Goal: Transaction & Acquisition: Purchase product/service

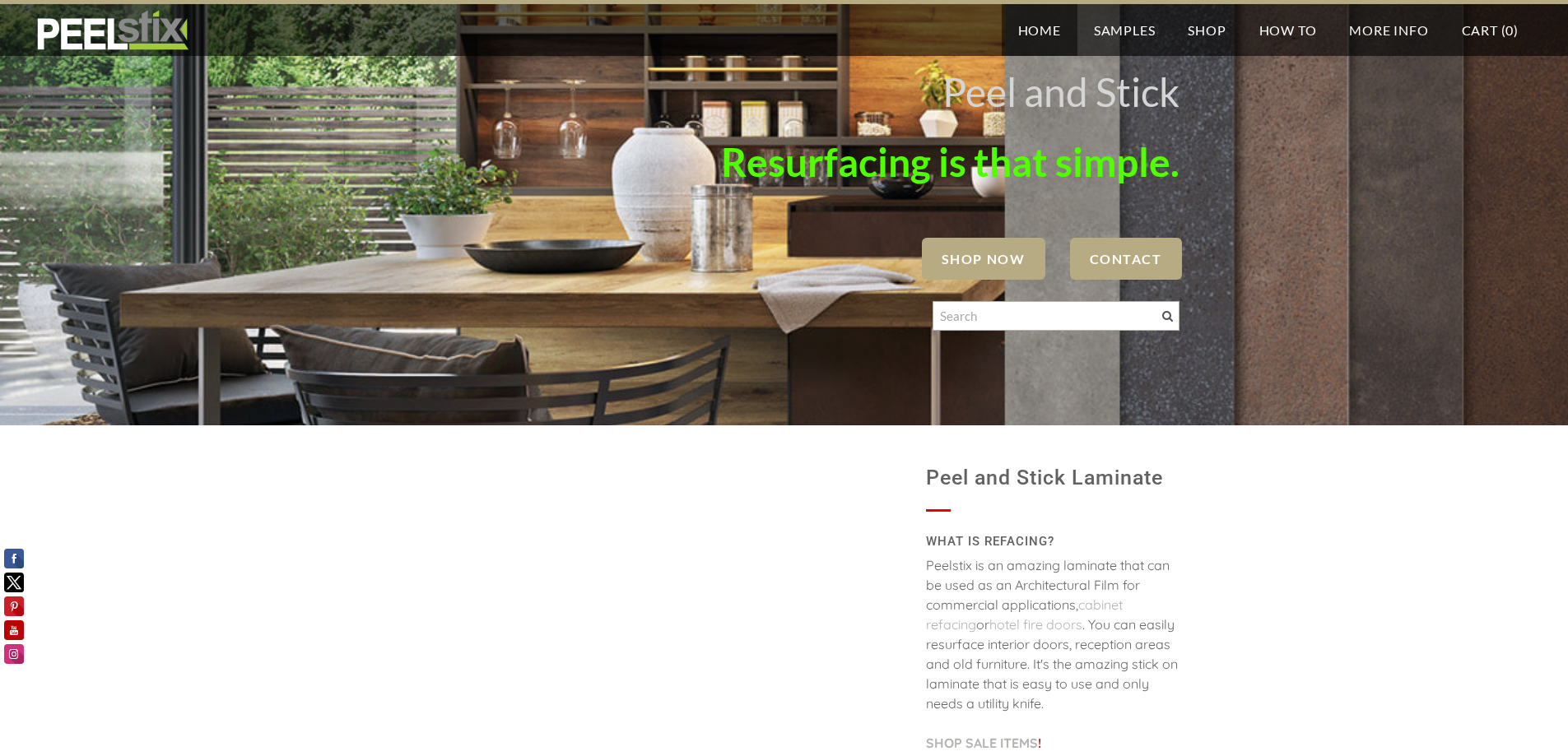
click at [981, 260] on span "SHOP NOW" at bounding box center [982, 259] width 123 height 42
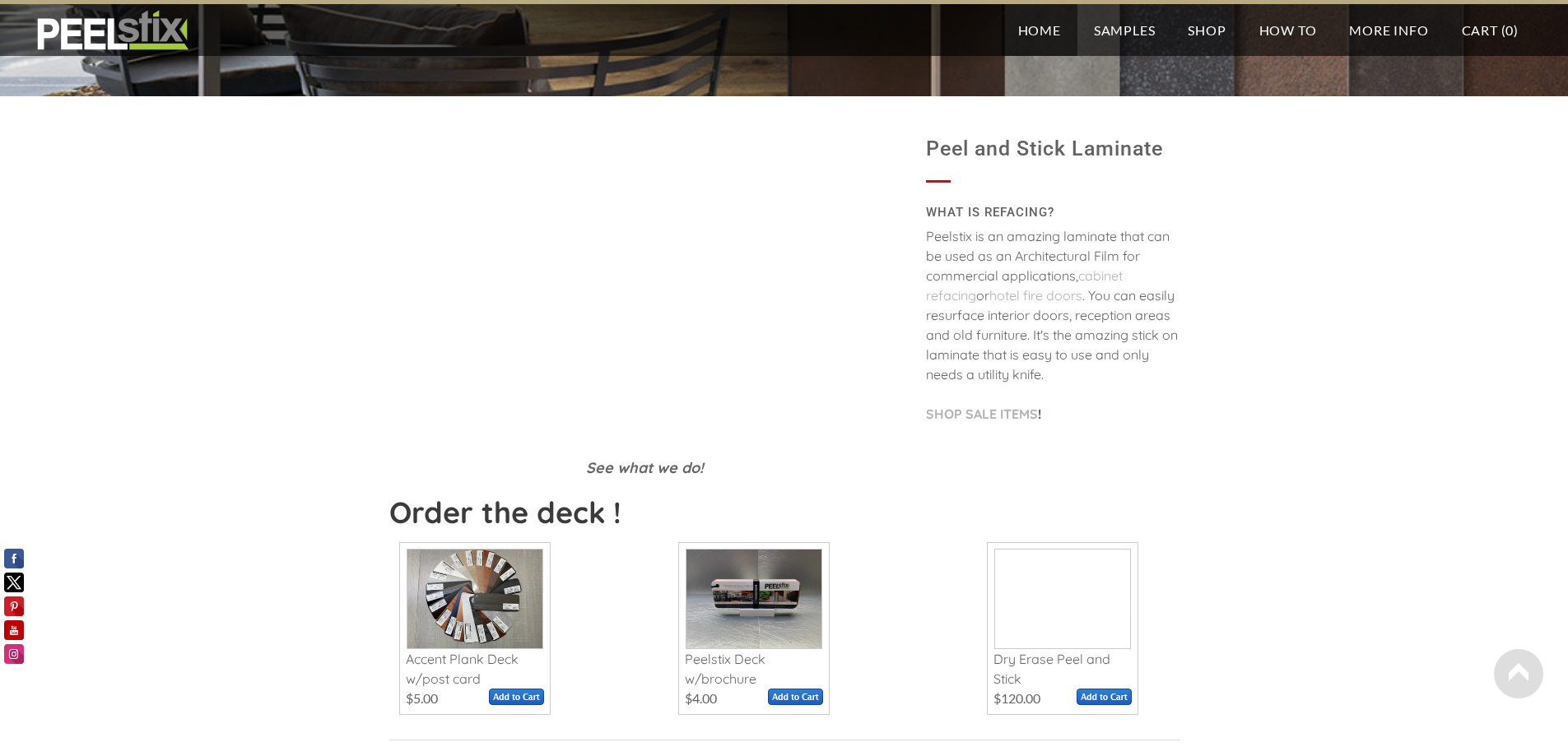
scroll to position [247, 0]
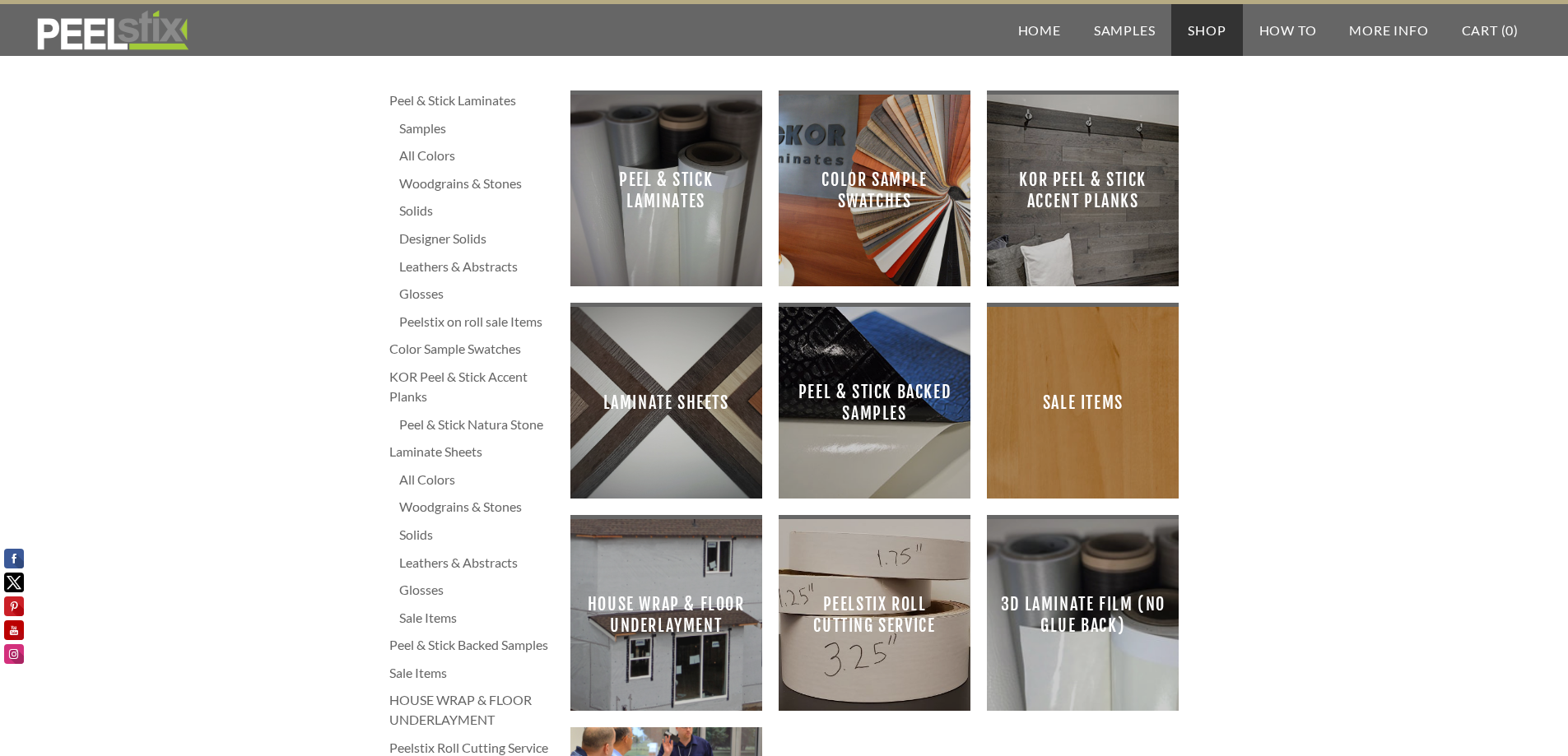
click at [670, 234] on span "Peel & Stick Laminates" at bounding box center [666, 191] width 165 height 165
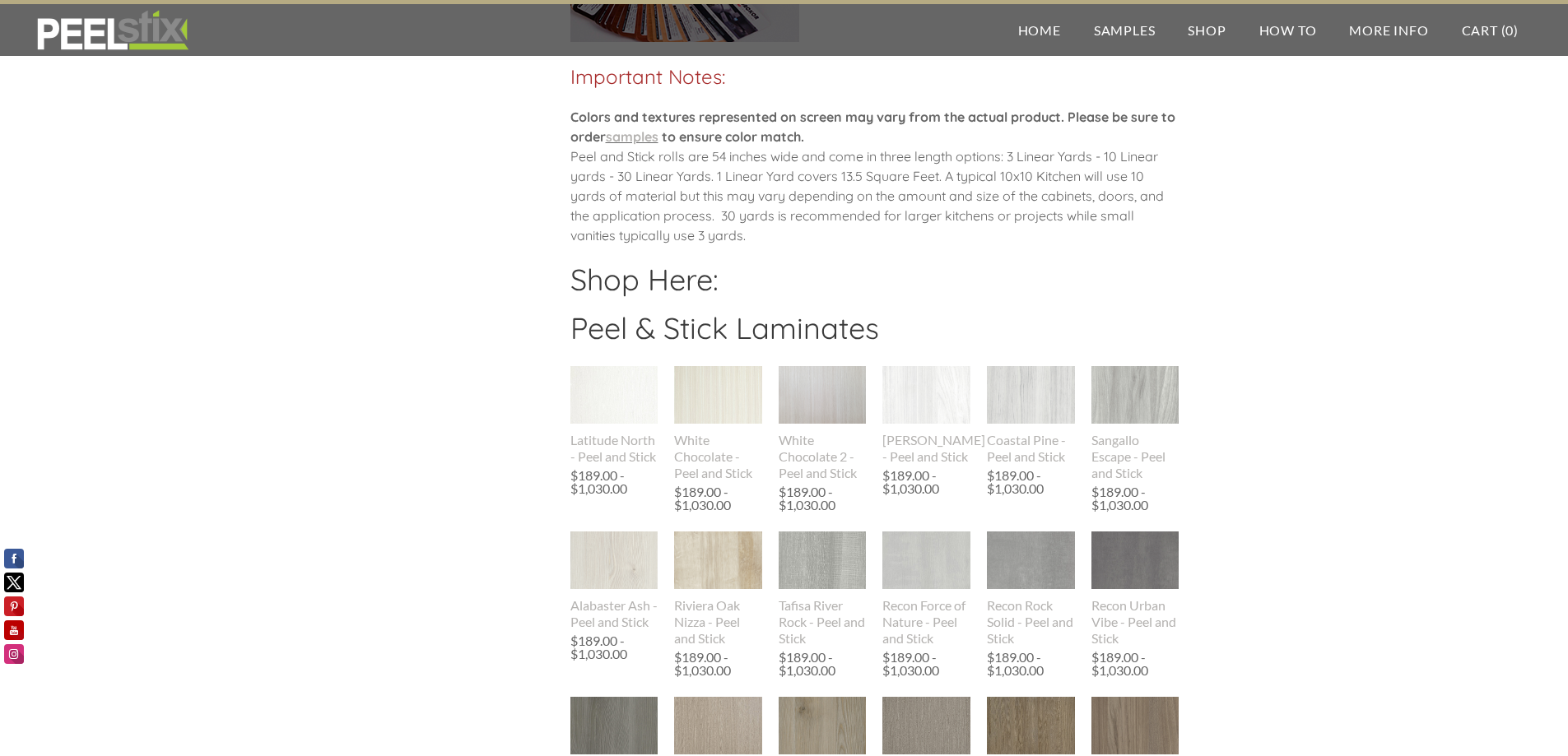
scroll to position [1399, 0]
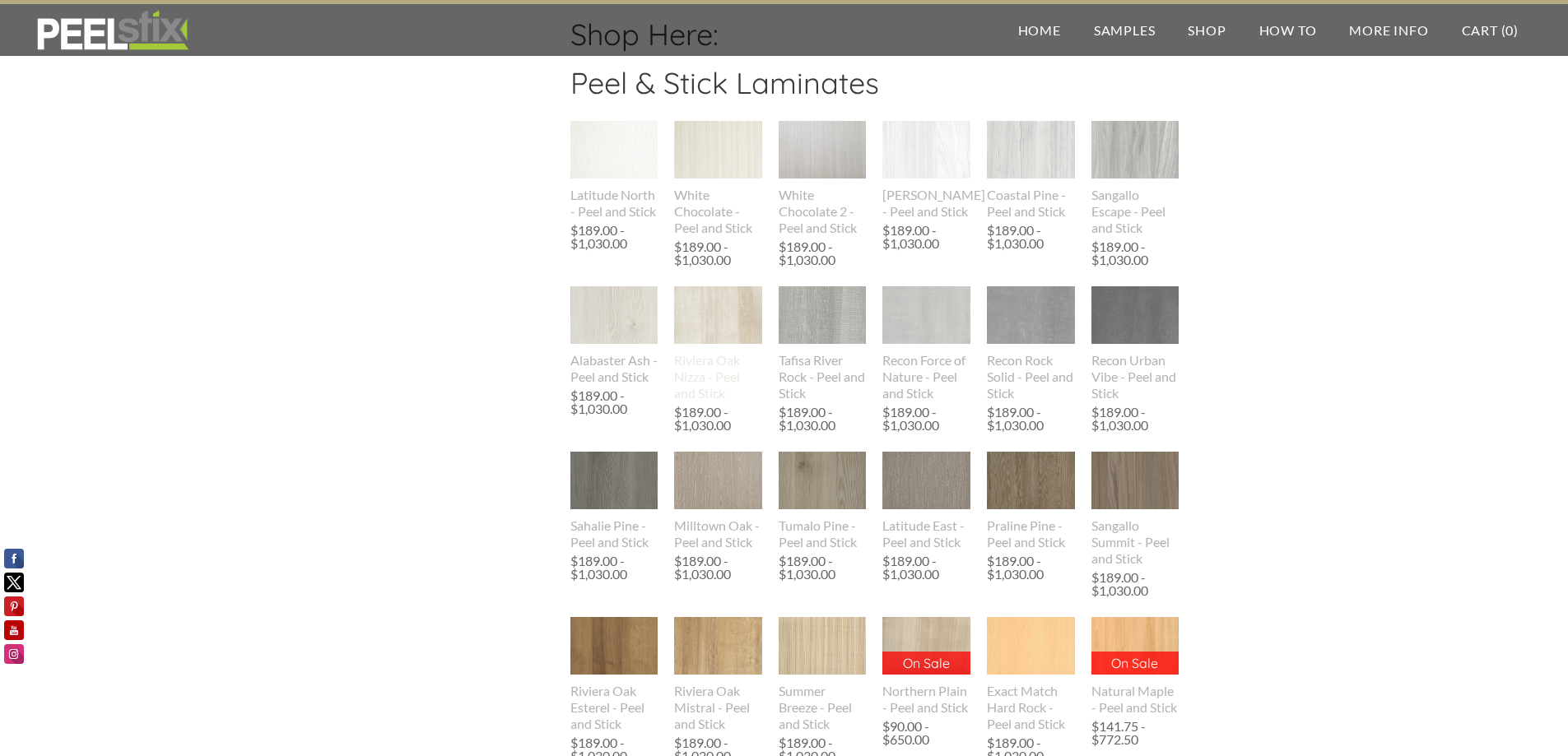
click at [713, 314] on img at bounding box center [718, 316] width 88 height 58
click at [400, 224] on div "Peel & Stick Laminates Samples All Colors Woodgrains & Stones Solids Designer S…" at bounding box center [784, 439] width 790 height 3513
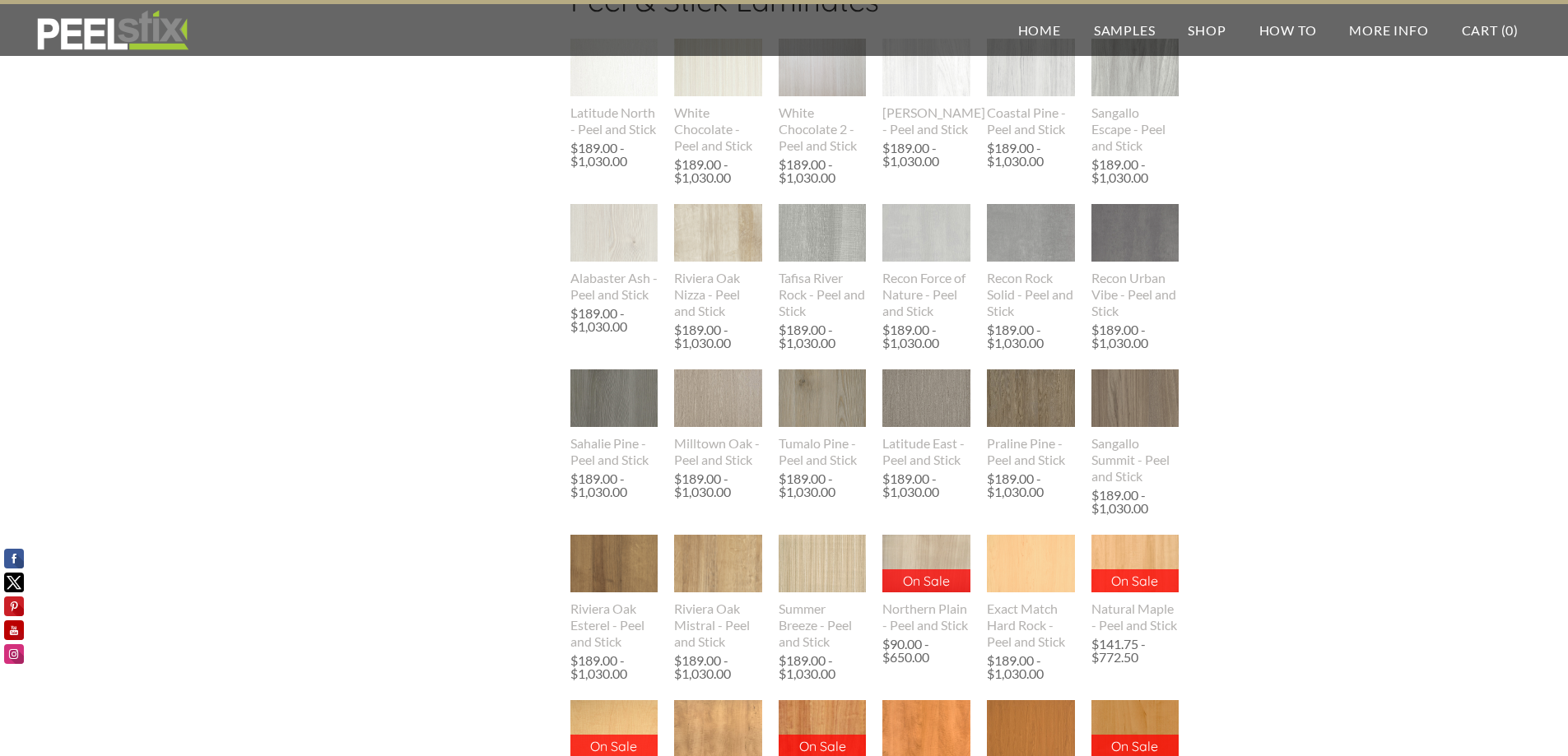
scroll to position [1564, 0]
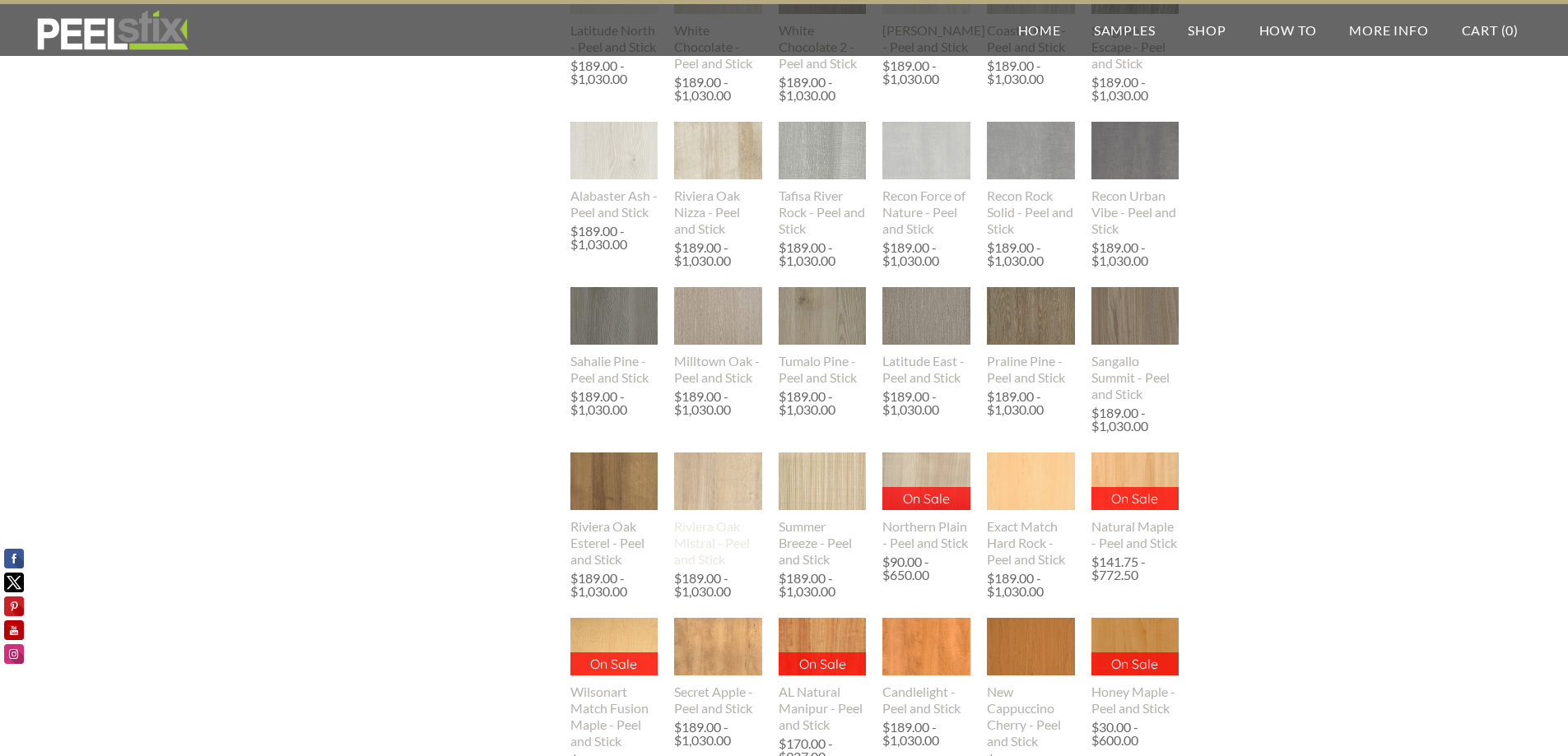
click at [697, 480] on img at bounding box center [718, 481] width 88 height 58
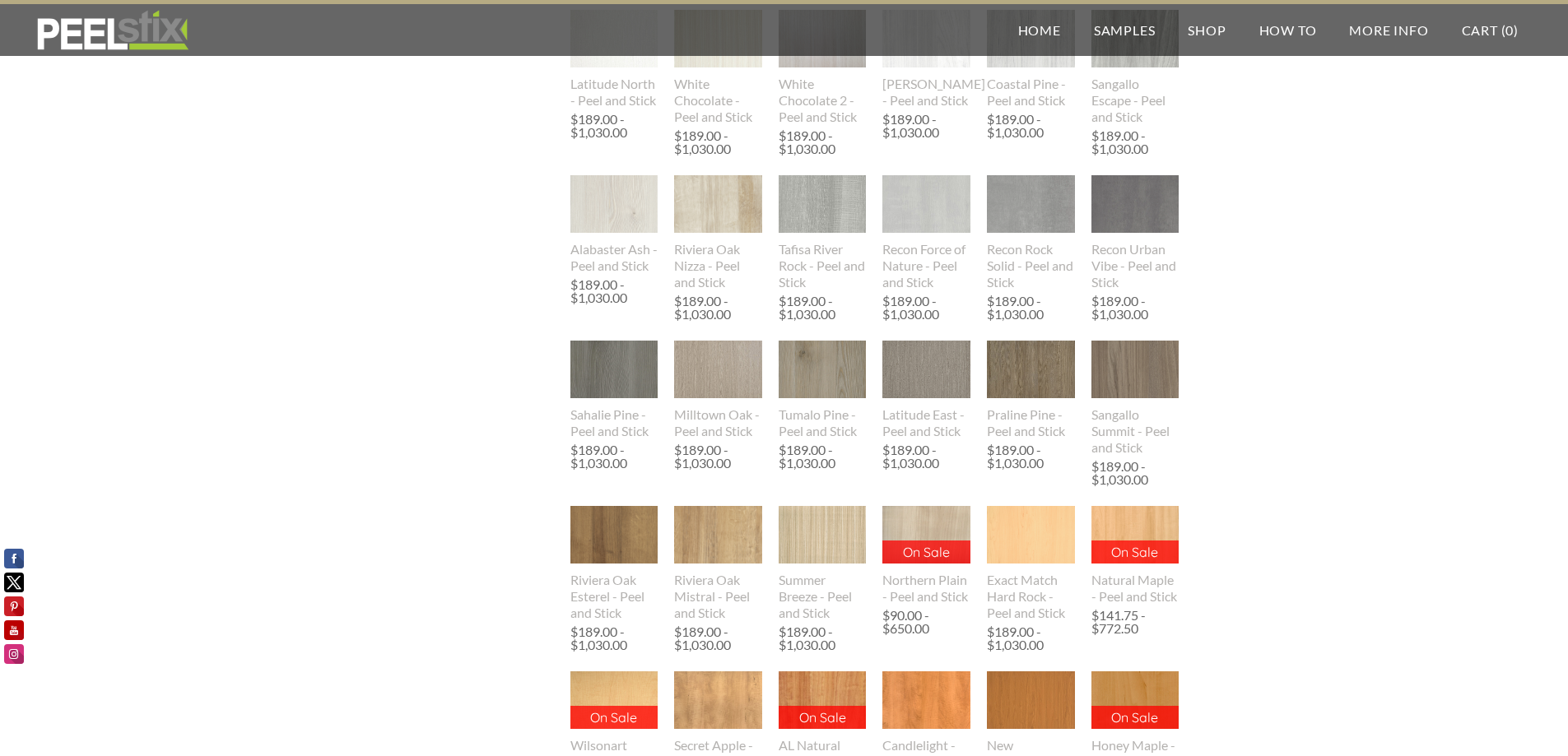
scroll to position [1483, 0]
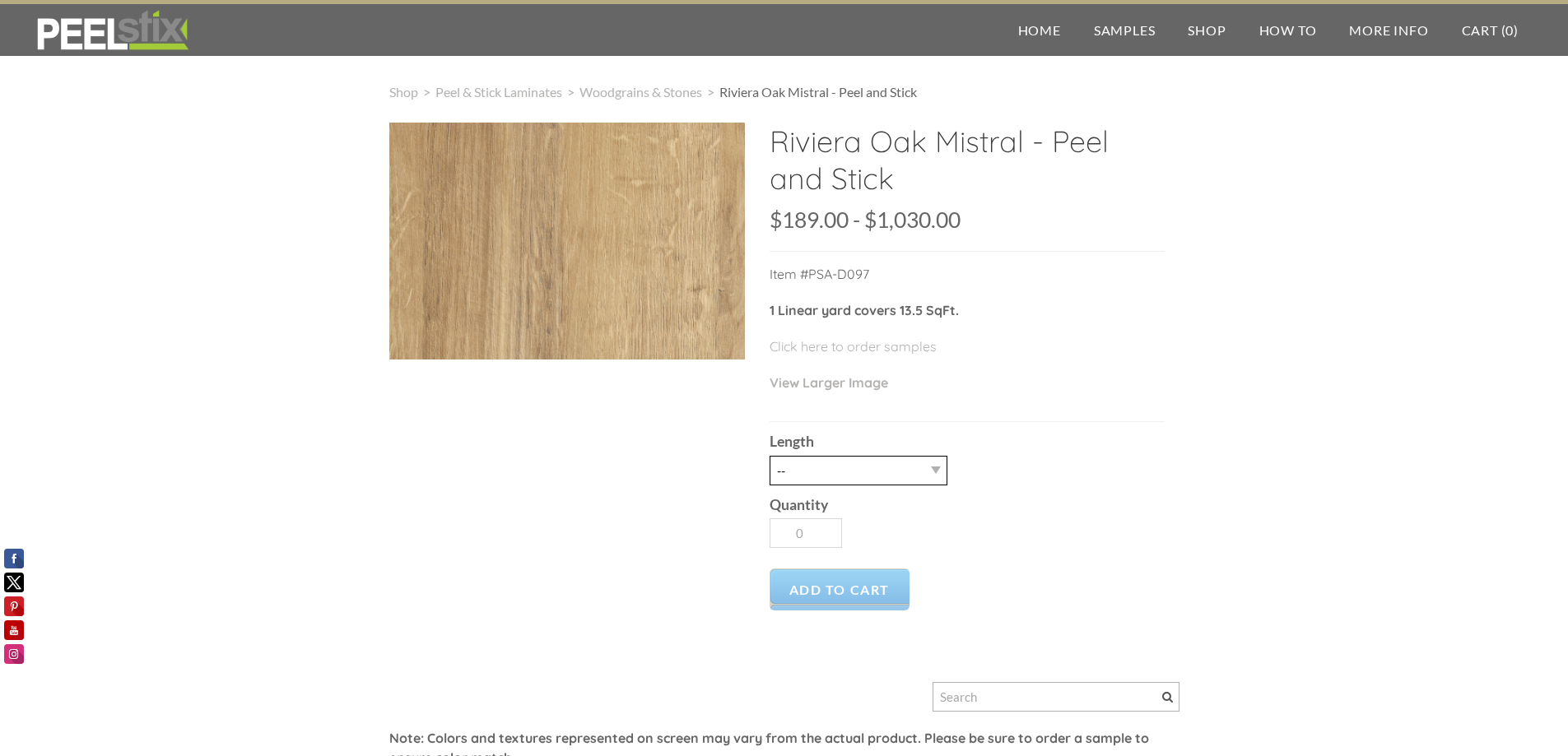
drag, startPoint x: 903, startPoint y: 456, endPoint x: 903, endPoint y: 475, distance: 19.0
click at [903, 456] on select "-- 3LY 10LY 15LY 30LY" at bounding box center [857, 471] width 178 height 30
click at [903, 475] on select "-- 3LY 10LY 15LY 30LY" at bounding box center [857, 471] width 178 height 30
click at [903, 474] on select "-- 3LY 10LY 15LY 30LY" at bounding box center [857, 471] width 178 height 30
select select "10LY"
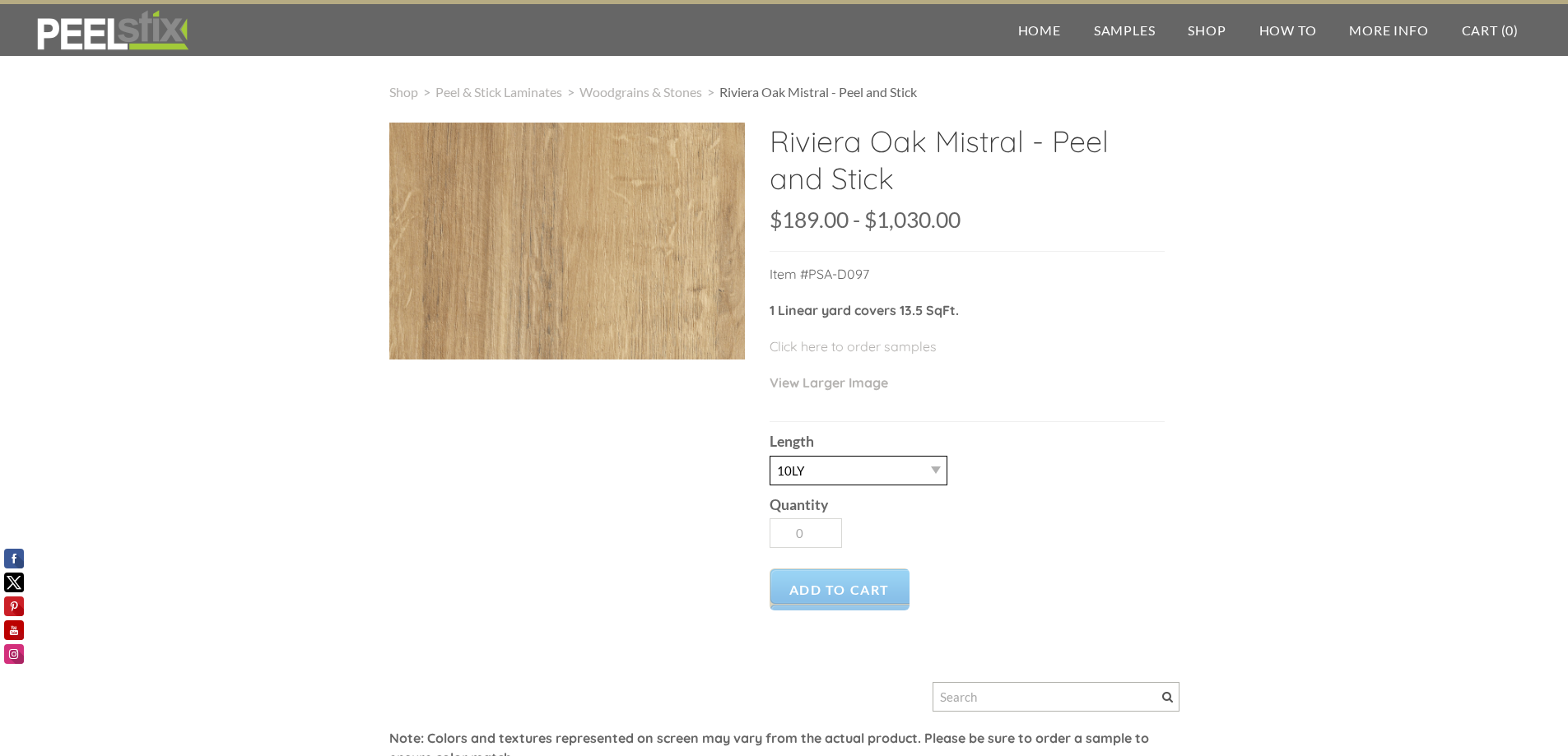
click at [769, 456] on select "-- 3LY 10LY 15LY 30LY" at bounding box center [857, 471] width 178 height 30
type input "1"
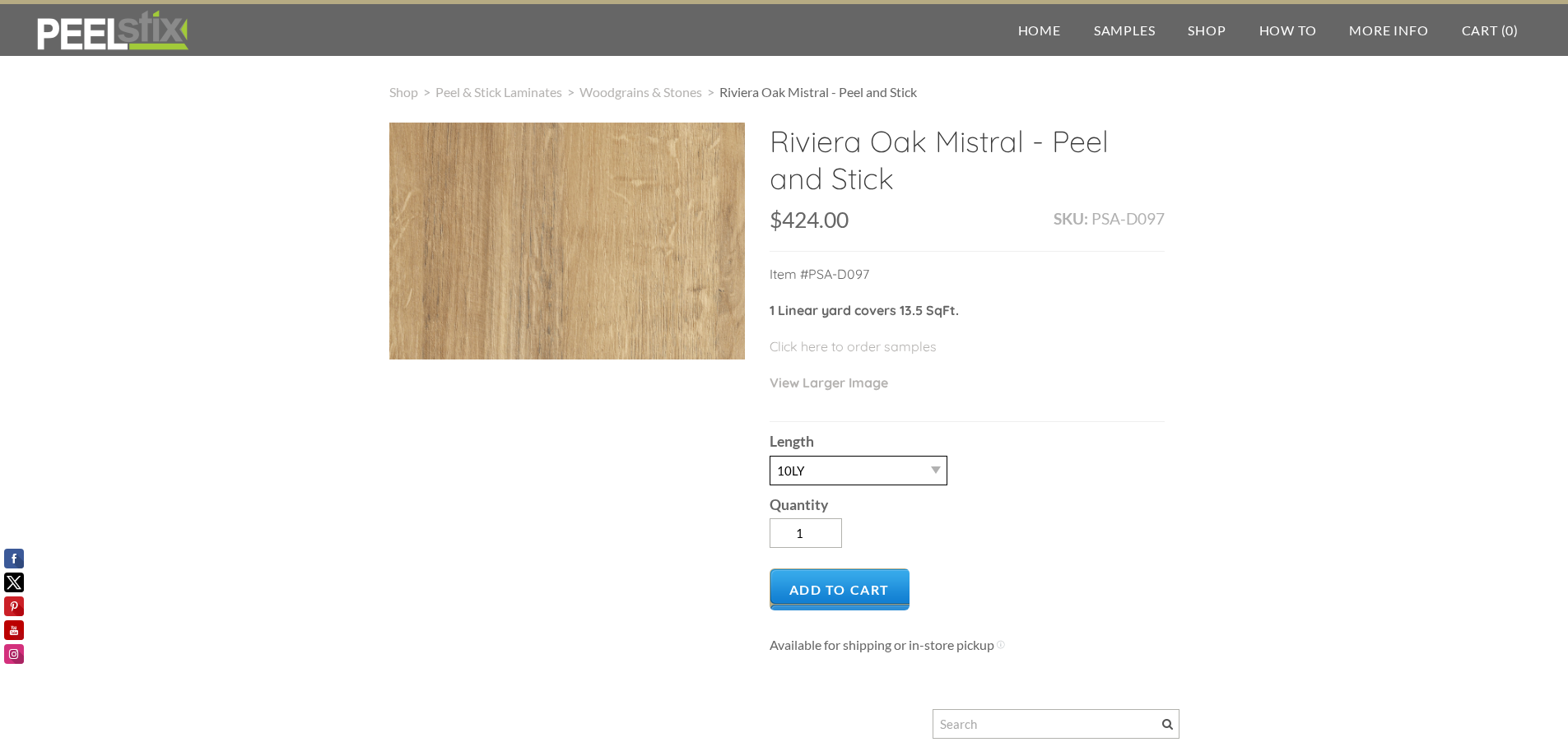
click at [921, 479] on select "-- 3LY 10LY 15LY 30LY" at bounding box center [857, 471] width 178 height 30
click at [769, 456] on select "-- 3LY 10LY 15LY 30LY" at bounding box center [857, 471] width 178 height 30
click at [534, 482] on div "Riviera Oak Mistral - Peel and Stick SKU: PSA-D097 $424.00 189 1030 $189.00 - $…" at bounding box center [784, 553] width 790 height 862
click at [814, 471] on select "-- 3LY 10LY 15LY 30LY" at bounding box center [857, 471] width 178 height 30
click at [769, 456] on select "-- 3LY 10LY 15LY 30LY" at bounding box center [857, 471] width 178 height 30
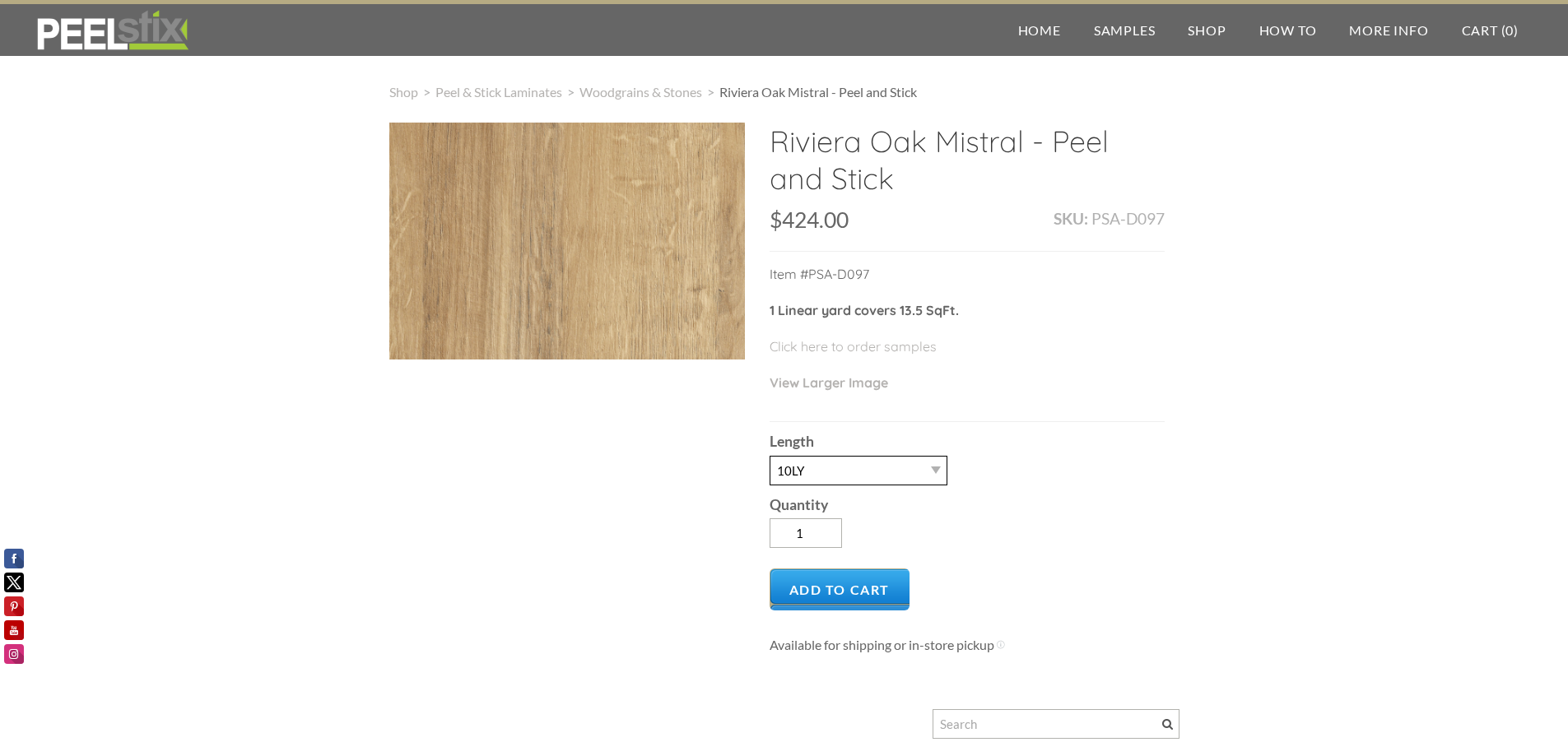
click at [812, 484] on select "-- 3LY 10LY 15LY 30LY" at bounding box center [857, 471] width 178 height 30
click at [769, 456] on select "-- 3LY 10LY 15LY 30LY" at bounding box center [857, 471] width 178 height 30
click at [814, 470] on select "-- 3LY 10LY 15LY 30LY" at bounding box center [857, 471] width 178 height 30
click at [769, 456] on select "-- 3LY 10LY 15LY 30LY" at bounding box center [857, 471] width 178 height 30
click at [809, 469] on select "-- 3LY 10LY 15LY 30LY" at bounding box center [857, 471] width 178 height 30
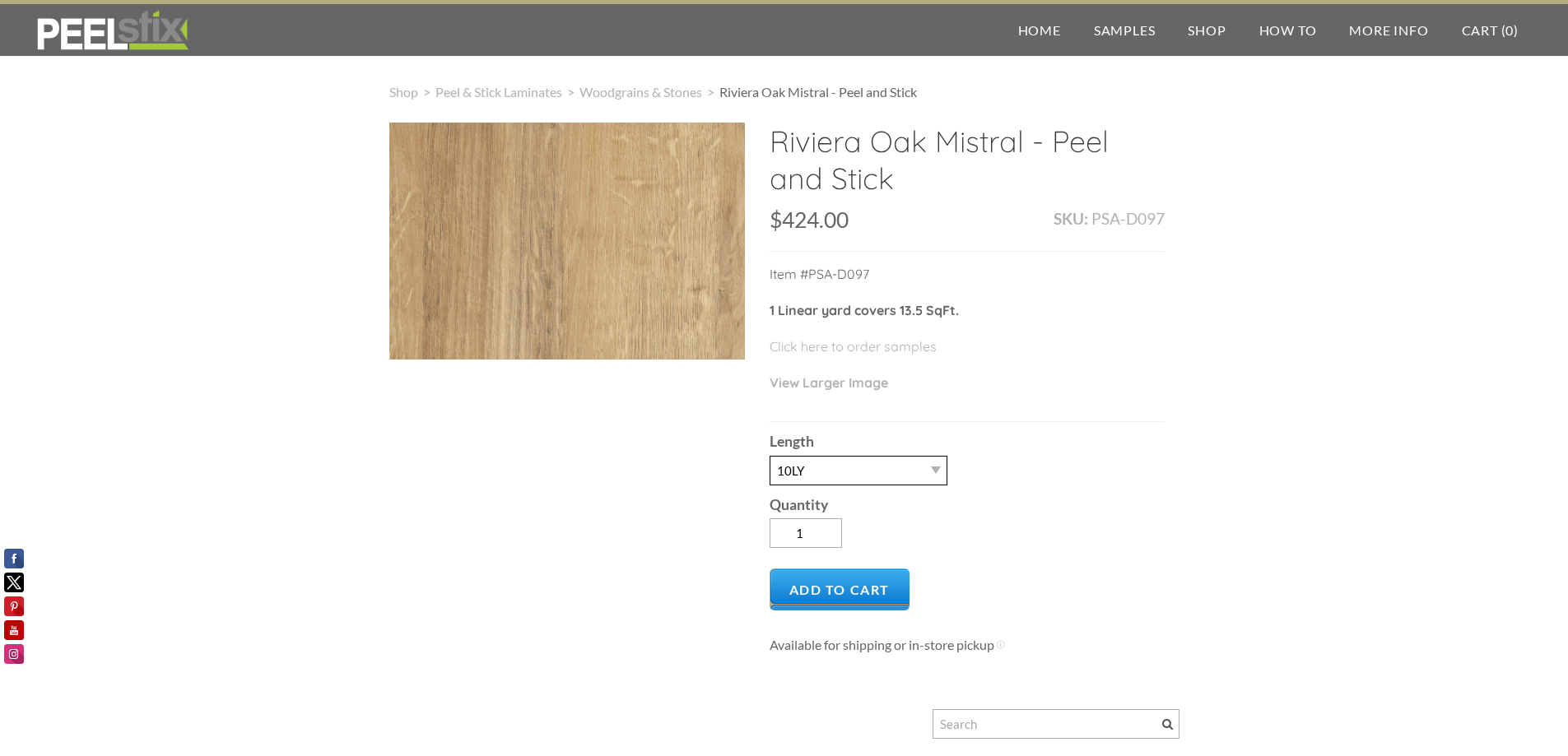
select select "3LY"
click at [769, 456] on select "-- 3LY 10LY 15LY 30LY" at bounding box center [857, 471] width 178 height 30
type input "2"
click at [824, 528] on input "2" at bounding box center [805, 533] width 72 height 30
click at [835, 477] on select "-- 3LY 10LY 15LY 30LY" at bounding box center [857, 471] width 178 height 30
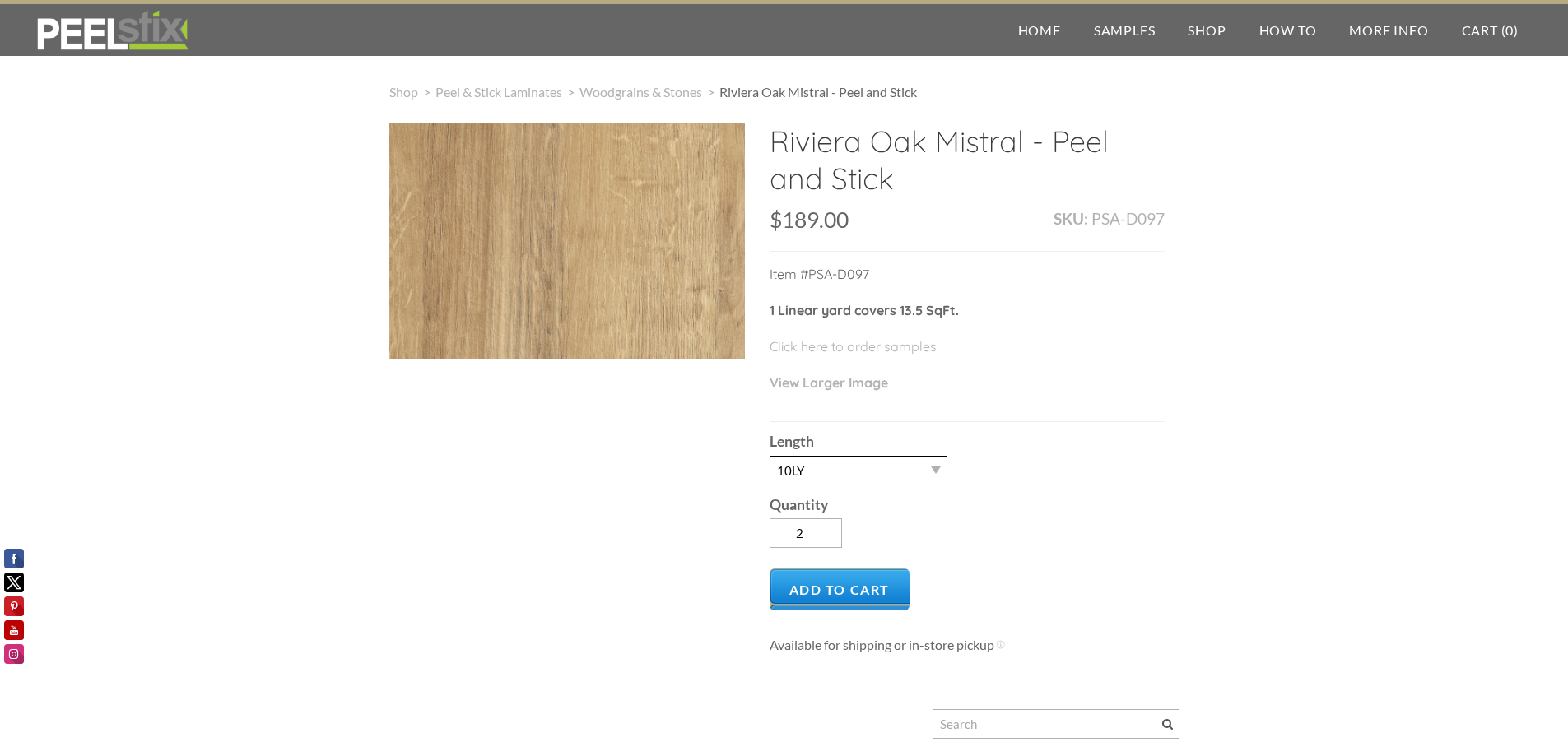
click at [769, 456] on select "-- 3LY 10LY 15LY 30LY" at bounding box center [857, 471] width 178 height 30
click at [543, 521] on div "Riviera Oak Mistral - Peel and Stick SKU: PSA-D097 $424.00 189 1030 $189.00 - $…" at bounding box center [784, 553] width 790 height 862
drag, startPoint x: 778, startPoint y: 313, endPoint x: 941, endPoint y: 325, distance: 163.4
click at [941, 325] on p "1 Linear yard covers 13.5 SqFt." at bounding box center [966, 319] width 395 height 37
drag, startPoint x: 1028, startPoint y: 349, endPoint x: 1027, endPoint y: 365, distance: 16.0
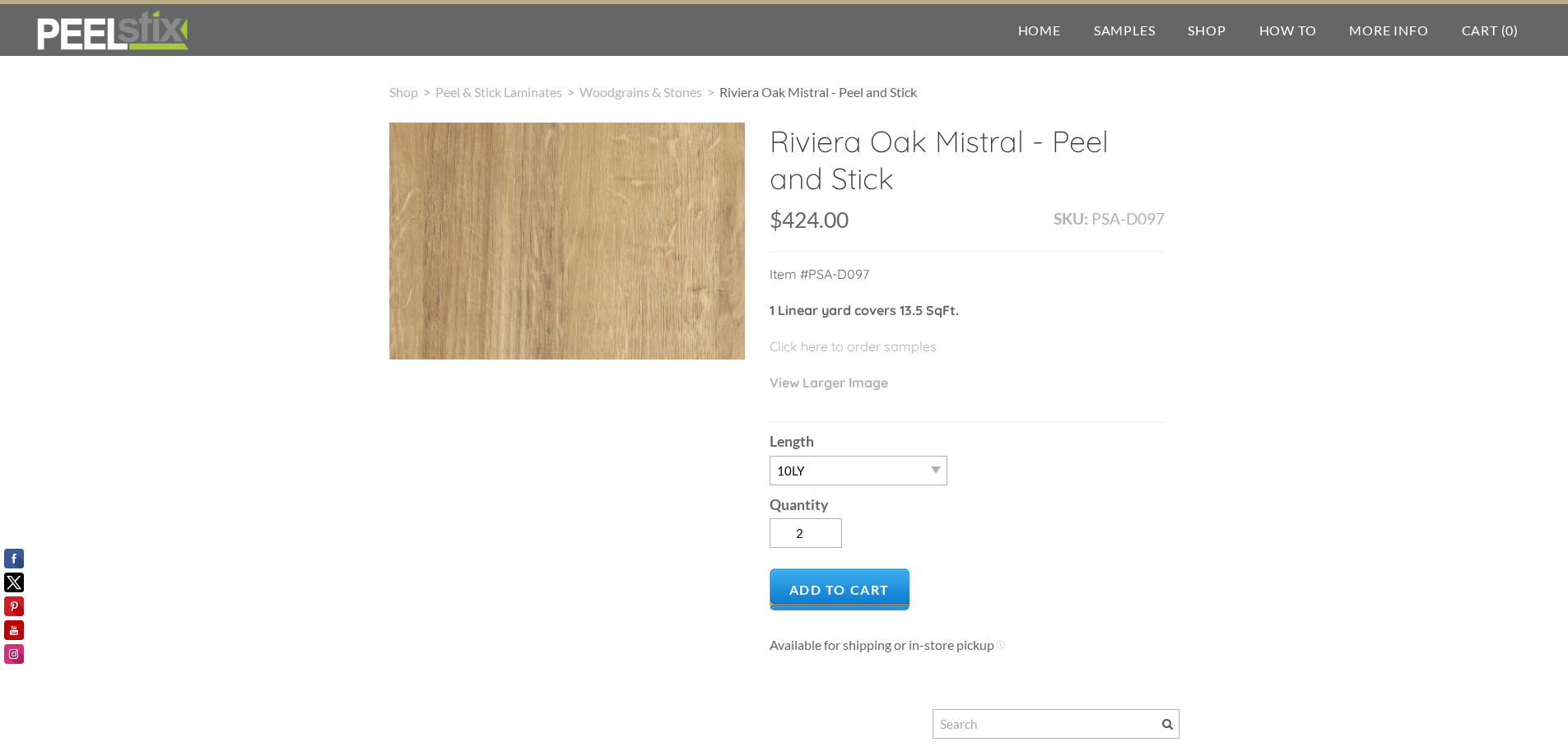
click at [1028, 351] on p "Click here to order samples" at bounding box center [966, 354] width 395 height 37
click at [880, 472] on select "-- 3LY 10LY 15LY 30LY" at bounding box center [857, 471] width 178 height 30
select select "3LY"
click at [769, 456] on select "-- 3LY 10LY 15LY 30LY" at bounding box center [857, 471] width 178 height 30
click at [1003, 474] on div "Length -- 3LY 10LY 15LY 30LY" at bounding box center [966, 453] width 395 height 63
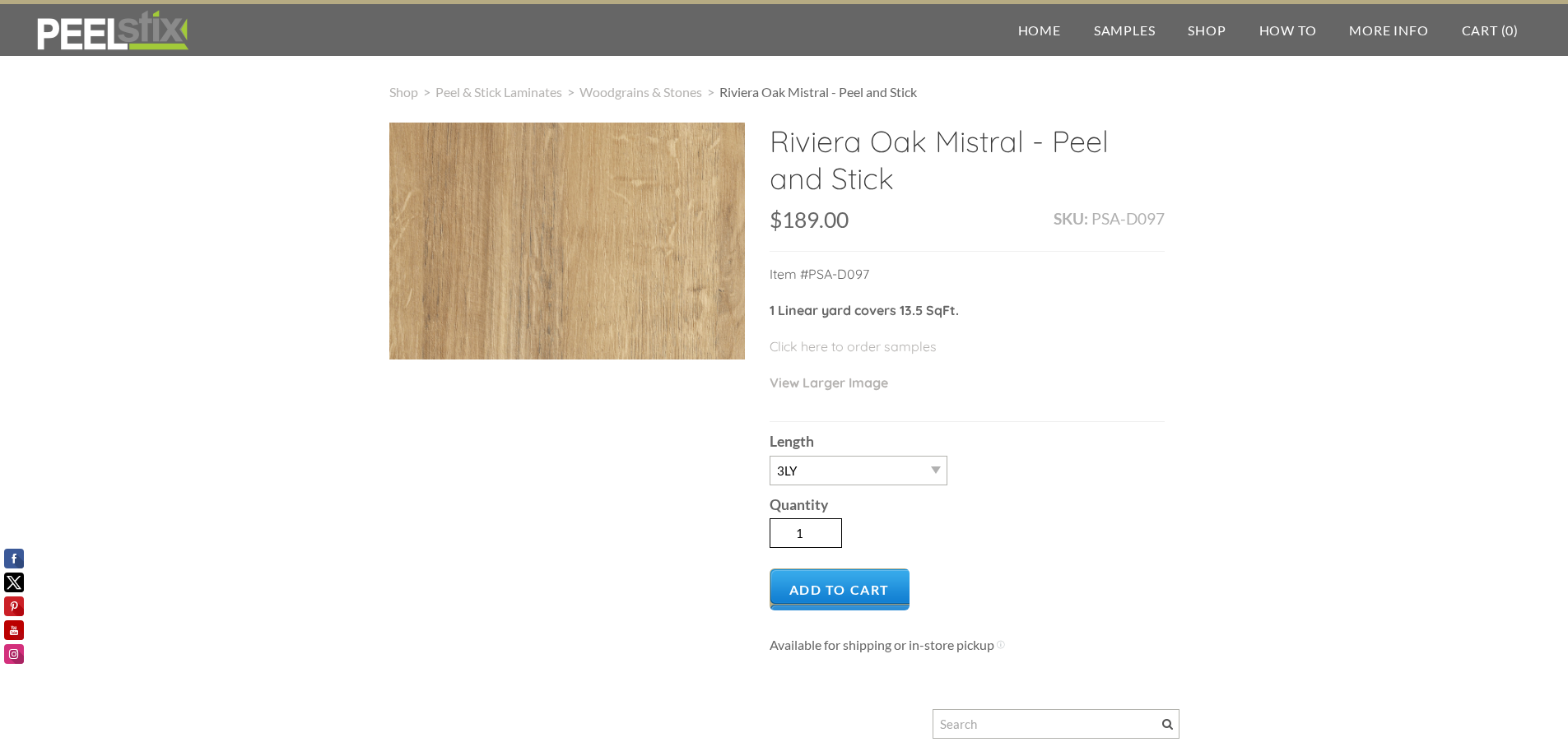
type input "1"
click at [828, 538] on input "1" at bounding box center [805, 533] width 72 height 30
click at [697, 522] on div "Riviera Oak Mistral - Peel and Stick SKU: PSA-D097 $189.00 189 1030 $189.00 - $…" at bounding box center [784, 553] width 790 height 862
